Goal: Task Accomplishment & Management: Manage account settings

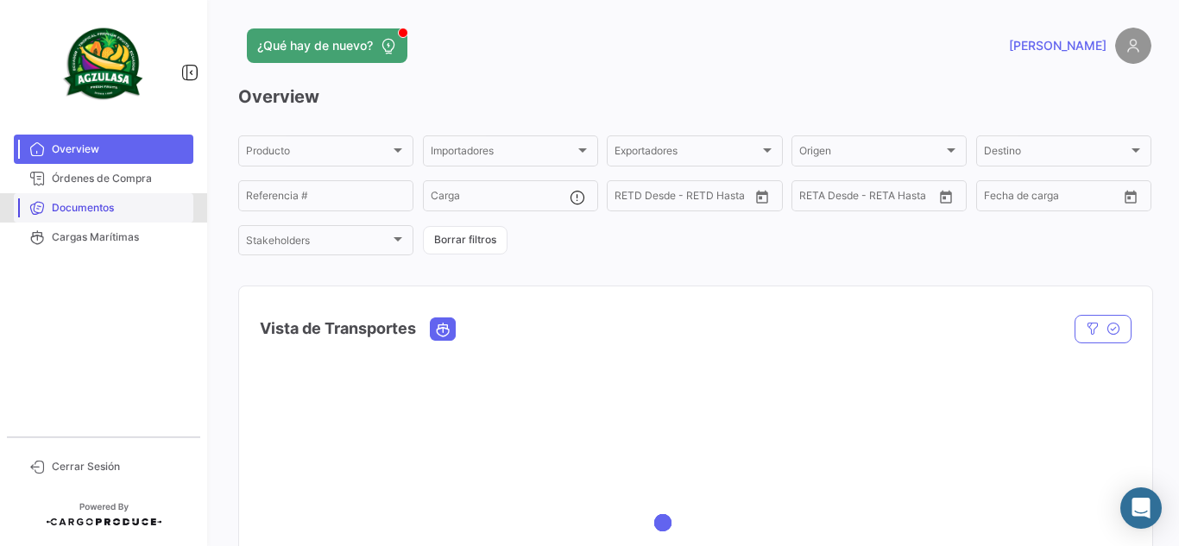
click at [119, 221] on link "Documentos" at bounding box center [104, 207] width 180 height 29
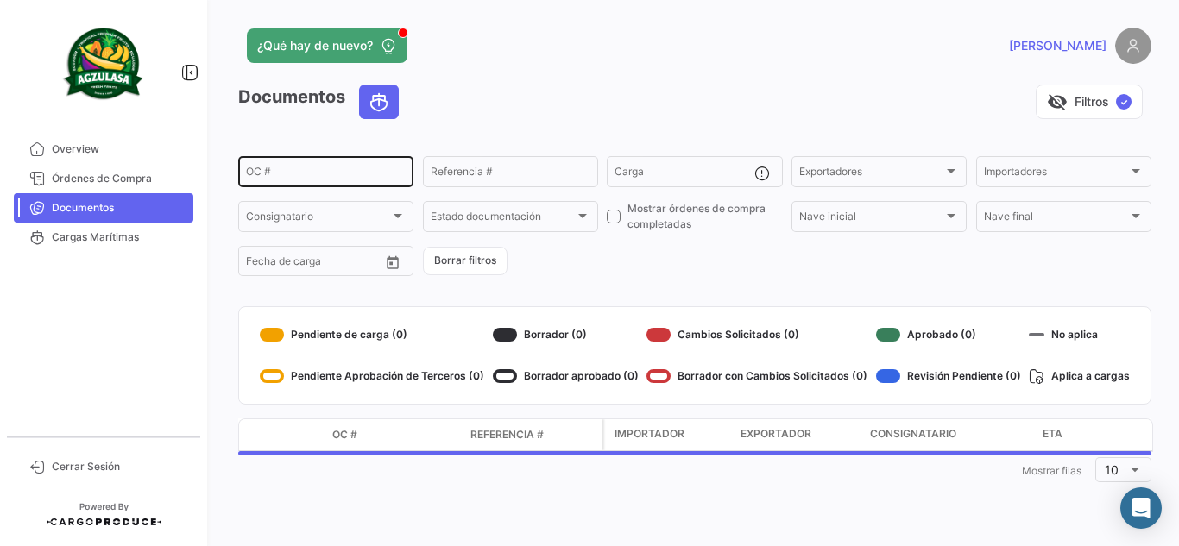
click at [361, 174] on input "OC #" at bounding box center [326, 174] width 160 height 12
paste input "6428886140"
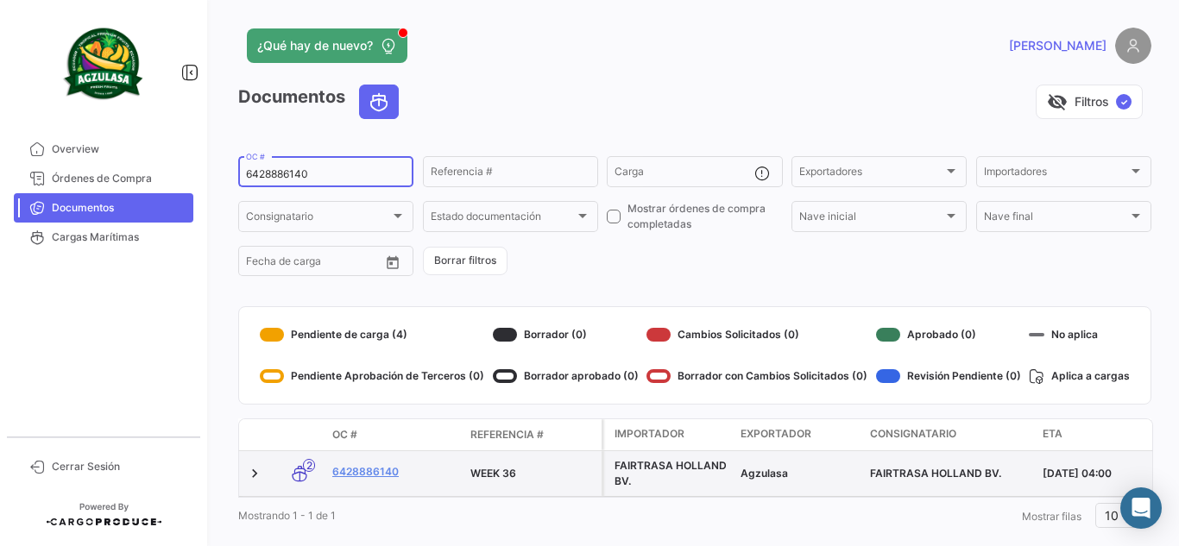
type input "6428886140"
click at [376, 458] on datatable-body-cell "6428886140" at bounding box center [394, 473] width 138 height 45
click at [384, 484] on datatable-body-cell "6428886140" at bounding box center [394, 473] width 138 height 45
click at [388, 470] on link "6428886140" at bounding box center [394, 472] width 124 height 16
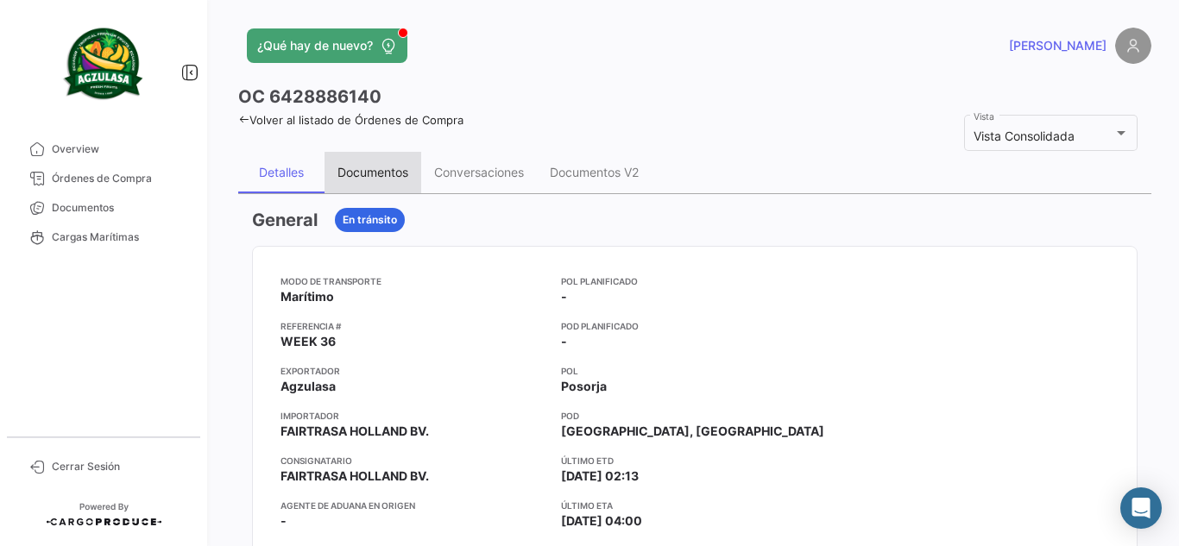
click at [382, 175] on div "Documentos" at bounding box center [373, 172] width 71 height 15
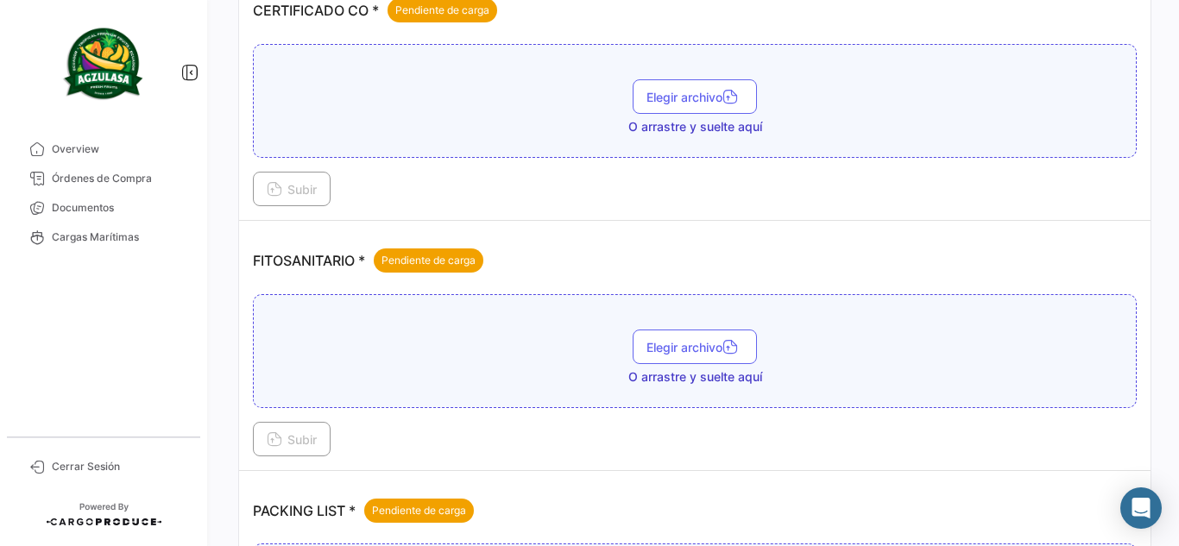
scroll to position [518, 0]
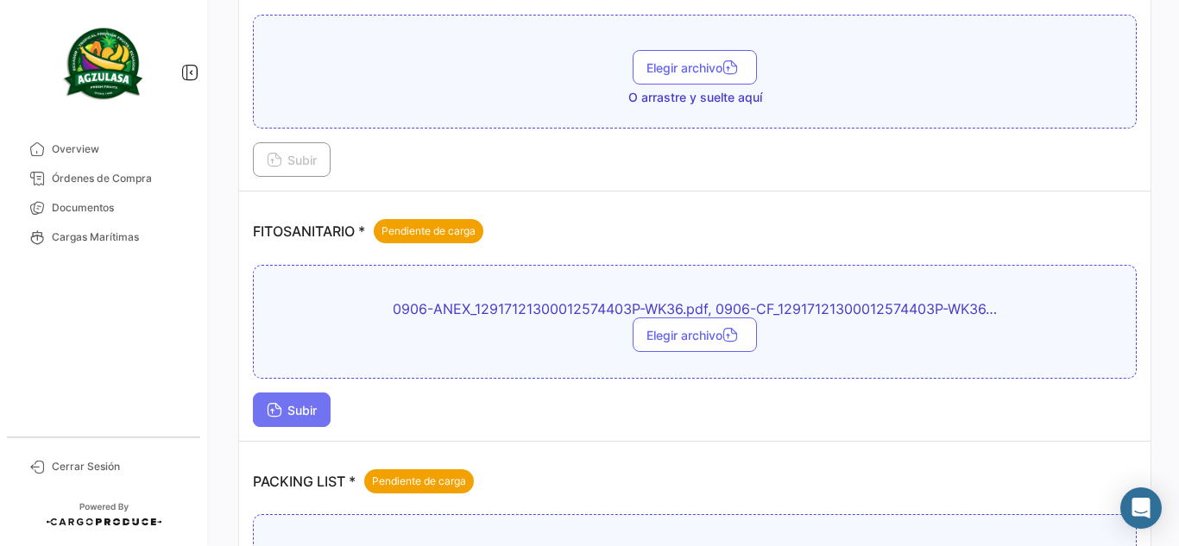
click at [304, 411] on span "Subir" at bounding box center [292, 410] width 50 height 15
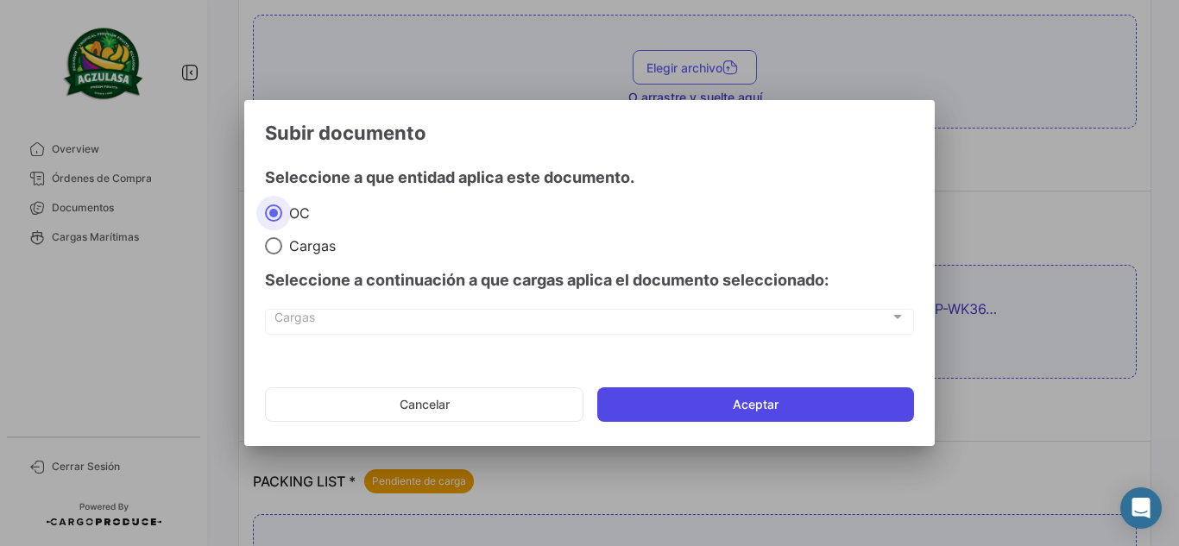
click at [702, 418] on button "Aceptar" at bounding box center [755, 405] width 317 height 35
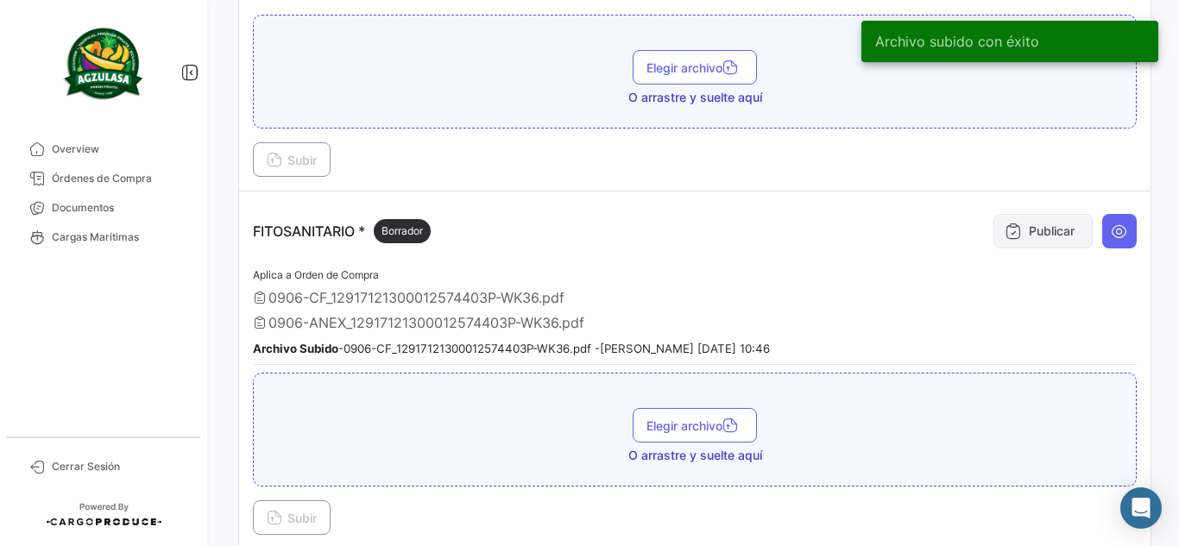
click at [1048, 231] on button "Publicar" at bounding box center [1043, 231] width 99 height 35
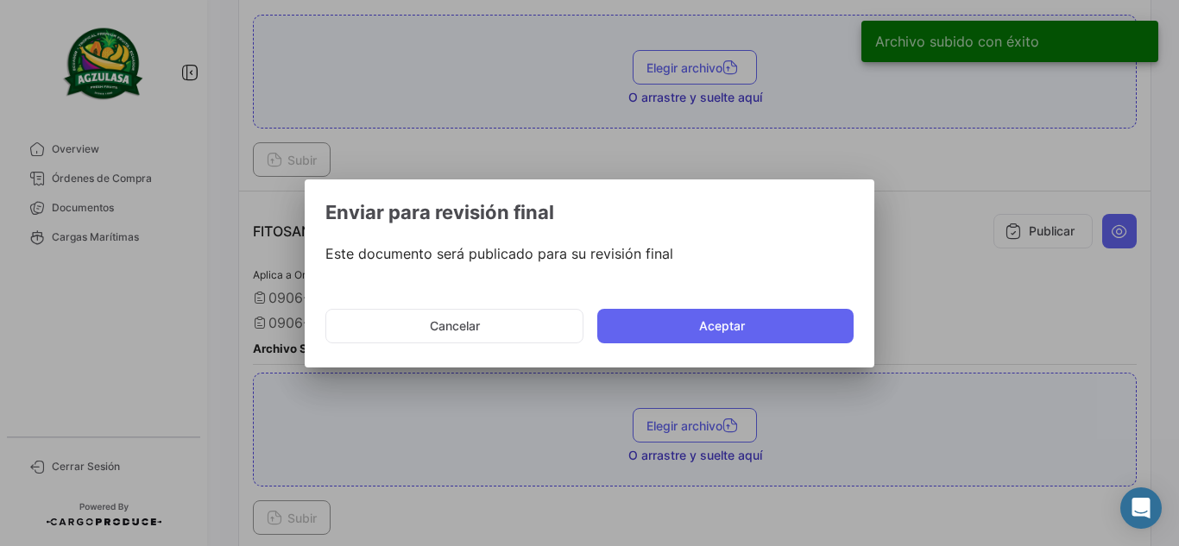
click at [776, 286] on app-confirm-action-popup "Enviar para revisión final Este documento será publicado para su revisión final…" at bounding box center [589, 277] width 528 height 155
click at [786, 306] on mat-dialog-actions "Cancelar Aceptar" at bounding box center [589, 326] width 528 height 59
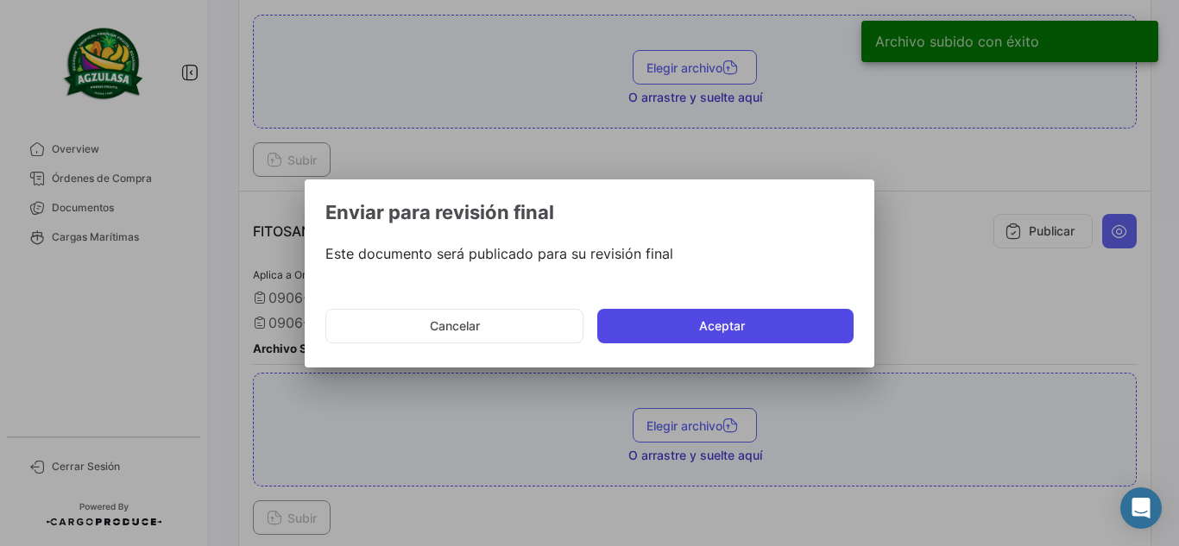
click at [785, 329] on button "Aceptar" at bounding box center [725, 326] width 256 height 35
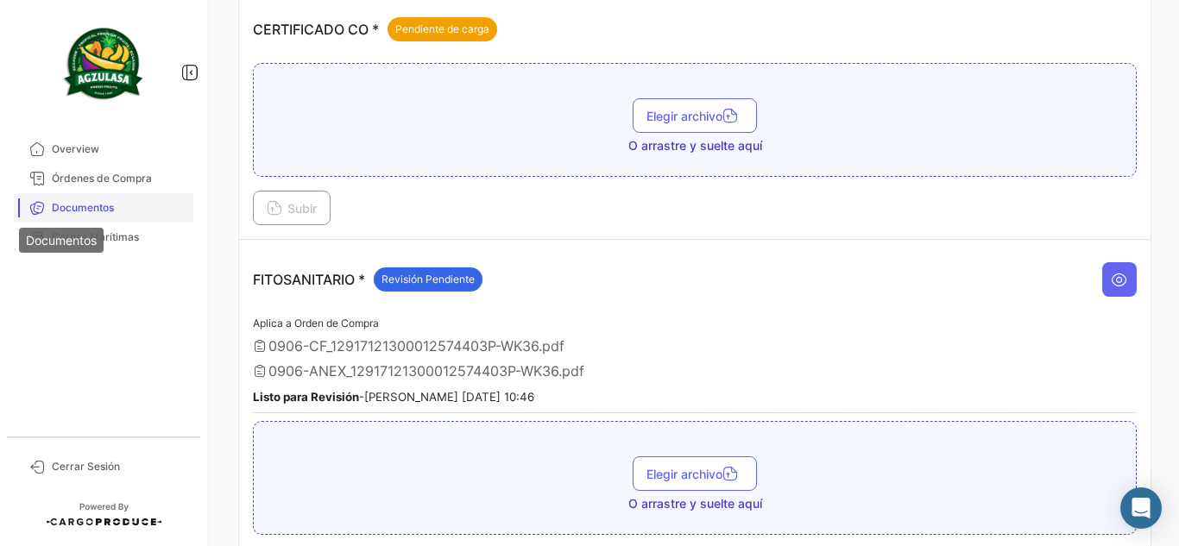
click at [43, 203] on icon at bounding box center [37, 208] width 16 height 16
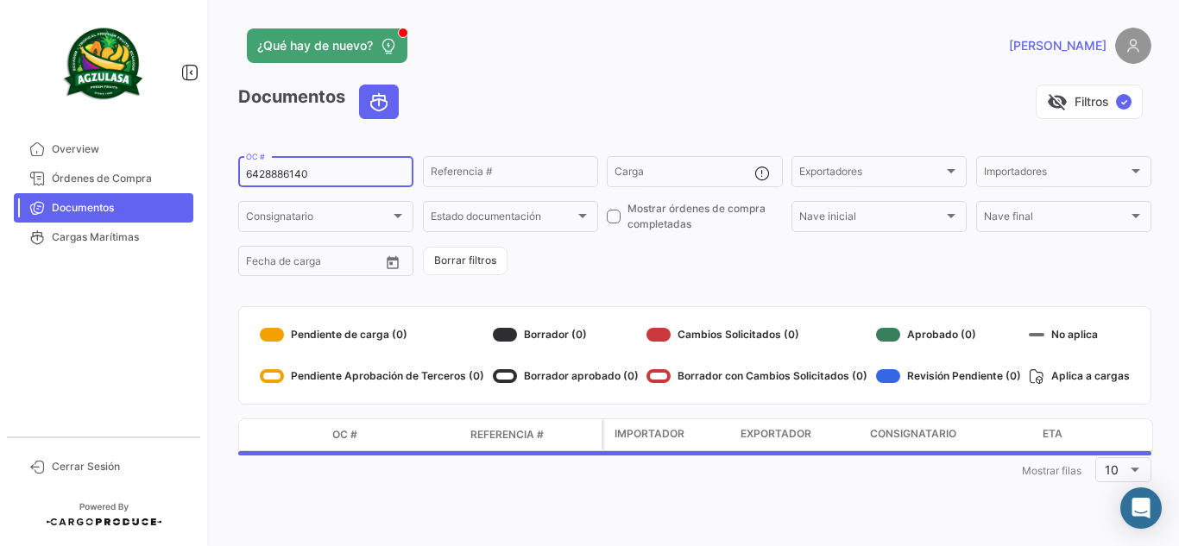
drag, startPoint x: 352, startPoint y: 183, endPoint x: 309, endPoint y: 186, distance: 43.3
click at [309, 186] on div "6428886140 OC #" at bounding box center [326, 171] width 160 height 34
drag, startPoint x: 328, startPoint y: 179, endPoint x: 0, endPoint y: 153, distance: 329.0
click at [0, 155] on mat-sidenav-container "Overview Órdenes de Compra Documentos Cargas Marítimas Cerrar Sesión ¿Qué hay d…" at bounding box center [589, 273] width 1179 height 546
click at [567, 113] on div "visibility_off Filtros ✓" at bounding box center [782, 102] width 739 height 35
